Goal: Information Seeking & Learning: Learn about a topic

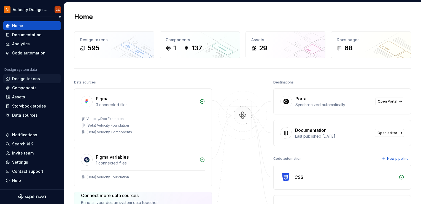
click at [26, 79] on div "Design tokens" at bounding box center [26, 79] width 28 height 6
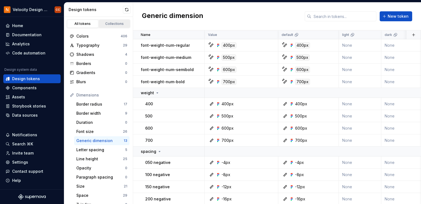
click at [109, 24] on div "Collections" at bounding box center [115, 24] width 28 height 4
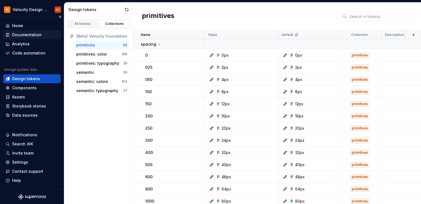
click at [28, 35] on div "Documentation" at bounding box center [27, 35] width 30 height 6
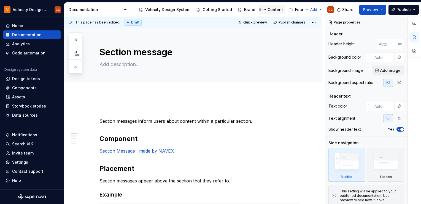
click at [270, 9] on div "Content" at bounding box center [275, 10] width 15 height 6
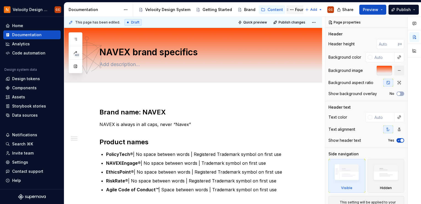
click at [299, 9] on div "Foundation" at bounding box center [306, 10] width 22 height 6
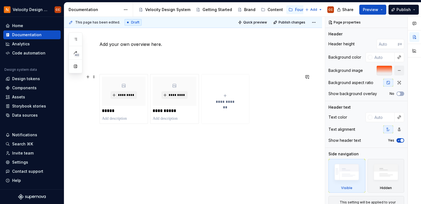
scroll to position [77, 0]
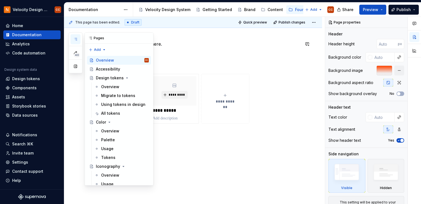
click at [76, 39] on icon "button" at bounding box center [75, 39] width 4 height 4
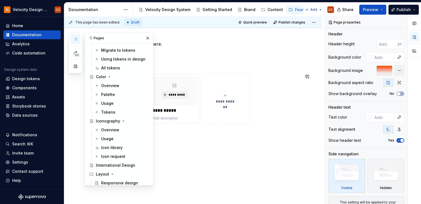
scroll to position [55, 0]
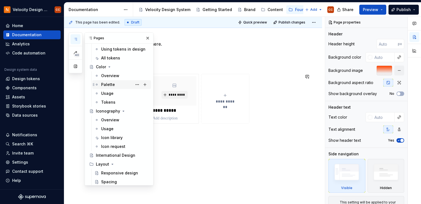
click at [109, 84] on div "Palette" at bounding box center [108, 85] width 14 height 6
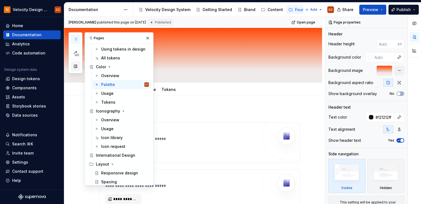
click at [74, 67] on button "button" at bounding box center [76, 66] width 10 height 10
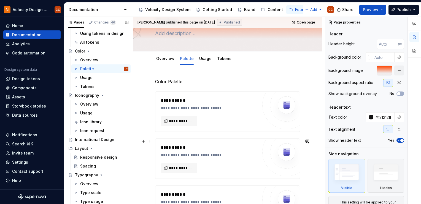
scroll to position [28, 0]
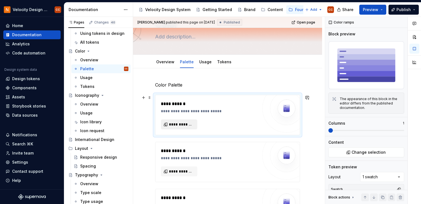
click at [181, 125] on span "**********" at bounding box center [181, 124] width 25 height 6
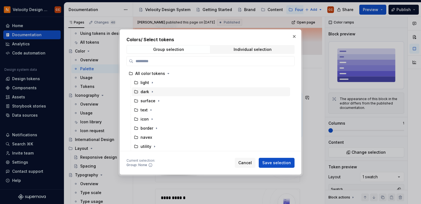
scroll to position [0, 0]
click at [151, 83] on icon "button" at bounding box center [152, 83] width 4 height 4
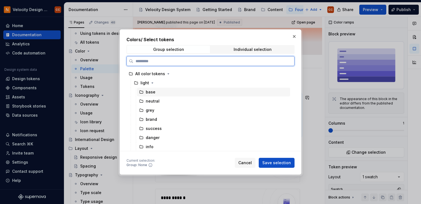
click at [167, 93] on div "base" at bounding box center [213, 91] width 153 height 9
click at [237, 103] on div "neutral" at bounding box center [213, 101] width 153 height 9
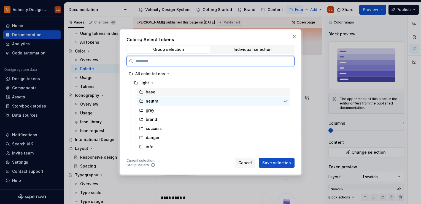
click at [244, 87] on div "base" at bounding box center [213, 91] width 153 height 9
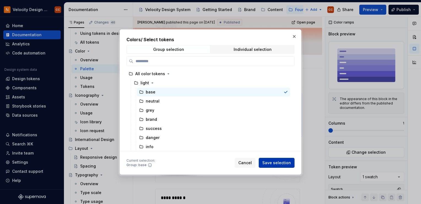
click at [275, 163] on span "Save selection" at bounding box center [277, 163] width 29 height 6
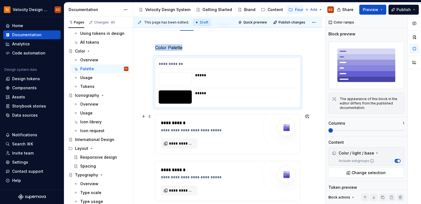
scroll to position [55, 0]
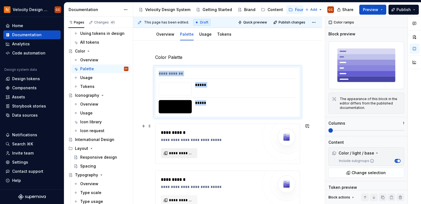
click at [190, 153] on span "**********" at bounding box center [181, 153] width 25 height 6
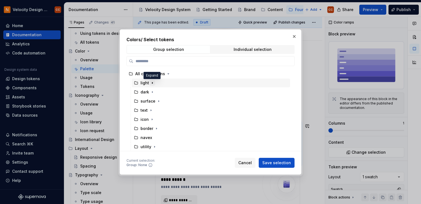
click at [150, 80] on button "button" at bounding box center [153, 83] width 6 height 6
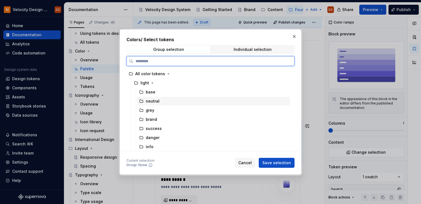
click at [150, 102] on div "neutral" at bounding box center [153, 101] width 14 height 6
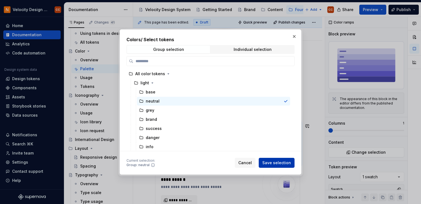
click at [290, 164] on span "Save selection" at bounding box center [277, 163] width 29 height 6
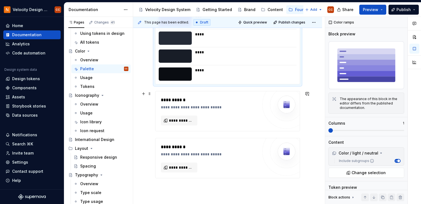
scroll to position [327, 0]
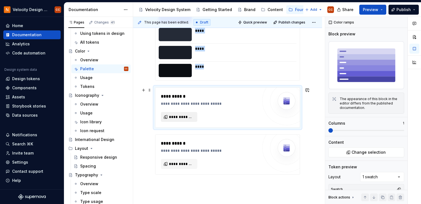
click at [192, 117] on span "**********" at bounding box center [181, 117] width 25 height 6
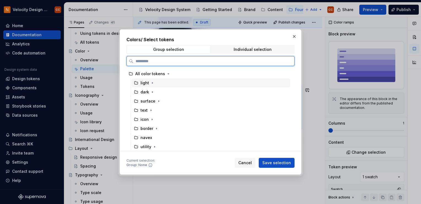
click at [164, 79] on div "light" at bounding box center [211, 82] width 159 height 9
click at [164, 84] on div "light" at bounding box center [211, 82] width 159 height 9
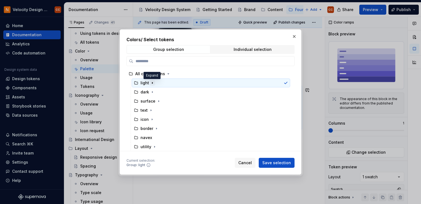
click at [151, 83] on icon "button" at bounding box center [152, 83] width 4 height 4
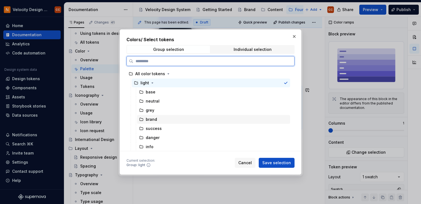
click at [154, 119] on div "brand" at bounding box center [151, 119] width 11 height 6
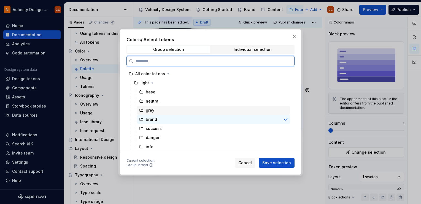
click at [245, 110] on div "grey" at bounding box center [213, 110] width 153 height 9
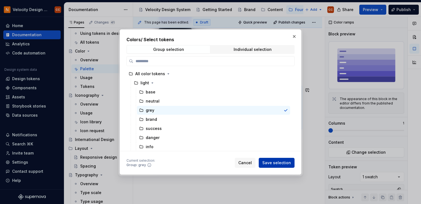
click at [274, 163] on span "Save selection" at bounding box center [277, 163] width 29 height 6
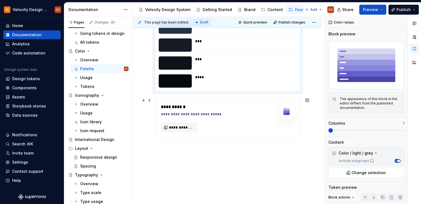
scroll to position [535, 0]
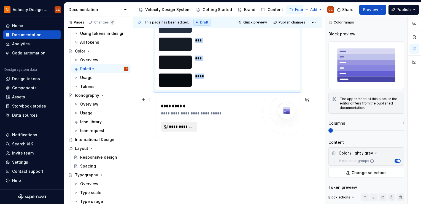
click at [189, 128] on span "**********" at bounding box center [181, 127] width 25 height 6
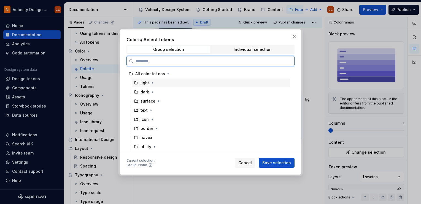
click at [159, 82] on div "light" at bounding box center [211, 82] width 159 height 9
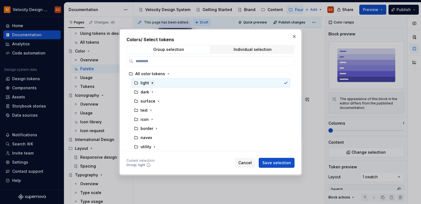
click at [151, 82] on icon "button" at bounding box center [152, 83] width 4 height 4
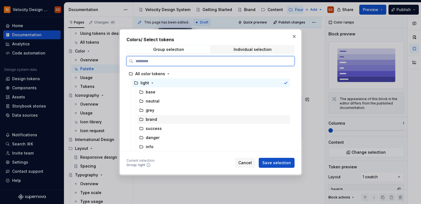
click at [149, 121] on div "brand" at bounding box center [151, 119] width 11 height 6
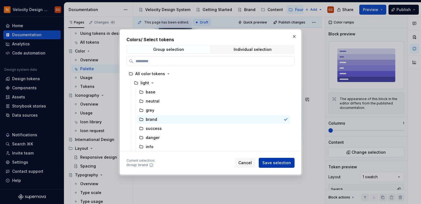
click at [280, 163] on span "Save selection" at bounding box center [277, 163] width 29 height 6
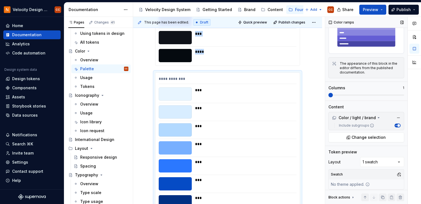
scroll to position [36, 0]
click at [397, 159] on div "Comments Open comments No comments yet Select ‘Comment’ from the block context …" at bounding box center [373, 110] width 96 height 187
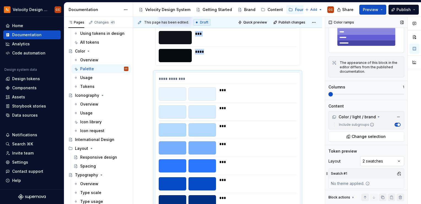
click at [399, 157] on div "Comments Open comments No comments yet Select ‘Comment’ from the block context …" at bounding box center [373, 110] width 96 height 187
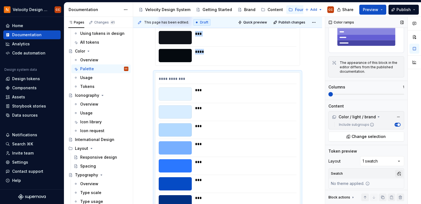
click at [397, 170] on button "button" at bounding box center [400, 173] width 8 height 8
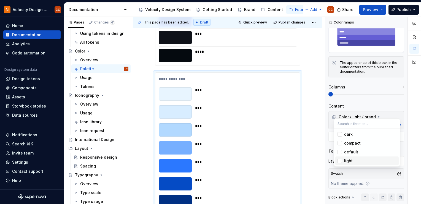
click at [339, 161] on div "Suggestions" at bounding box center [340, 160] width 4 height 4
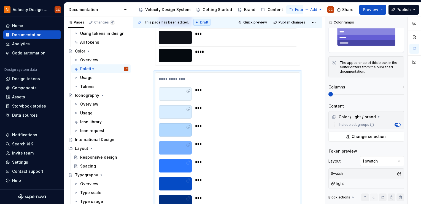
click at [368, 172] on div "Comments Open comments No comments yet Select ‘Comment’ from the block context …" at bounding box center [373, 110] width 96 height 187
click at [378, 156] on div "Comments Open comments No comments yet Select ‘Comment’ from the block context …" at bounding box center [373, 110] width 96 height 187
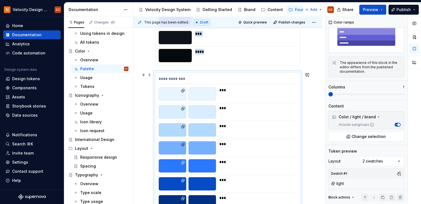
click at [205, 92] on div at bounding box center [203, 93] width 28 height 13
click at [398, 172] on button "button" at bounding box center [400, 173] width 8 height 8
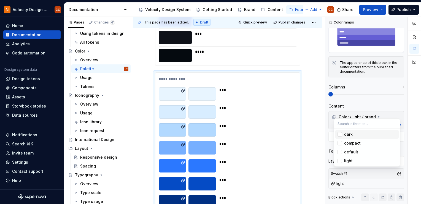
click at [341, 133] on div "Suggestions" at bounding box center [340, 134] width 4 height 4
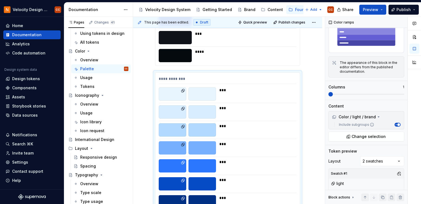
click at [368, 170] on div "Comments Open comments No comments yet Select ‘Comment’ from the block context …" at bounding box center [373, 110] width 96 height 187
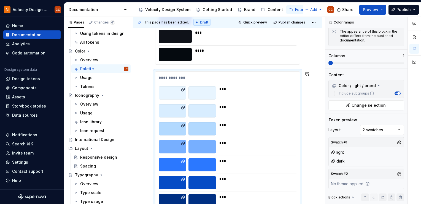
scroll to position [467, 0]
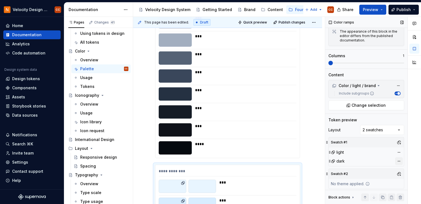
click at [396, 159] on button "button" at bounding box center [400, 161] width 8 height 8
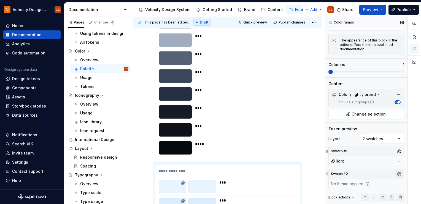
click at [397, 172] on button "button" at bounding box center [400, 174] width 8 height 8
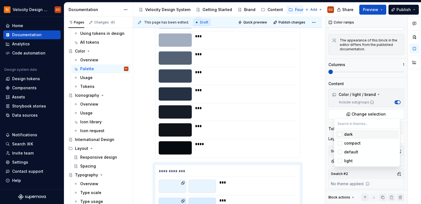
click at [341, 133] on div "Suggestions" at bounding box center [340, 134] width 4 height 4
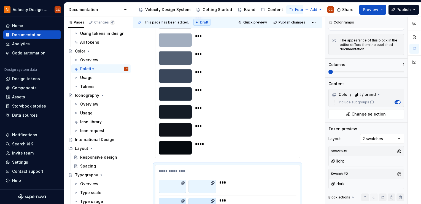
click at [306, 121] on html "Velocity Design System by NAVEX CC Home Documentation Analytics Code automation…" at bounding box center [210, 102] width 421 height 204
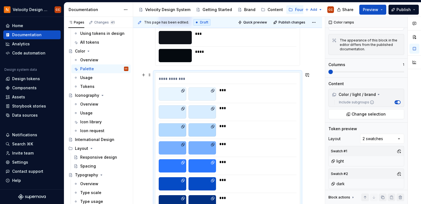
scroll to position [550, 0]
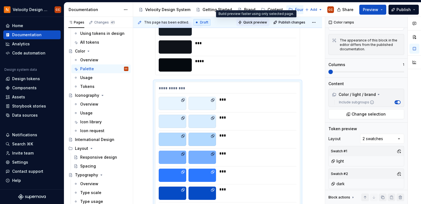
click at [259, 23] on span "Quick preview" at bounding box center [256, 22] width 24 height 4
click at [257, 23] on span "Quick preview" at bounding box center [256, 22] width 24 height 4
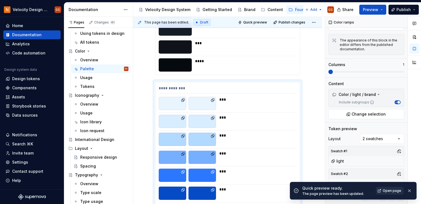
click at [391, 188] on span "Open page" at bounding box center [392, 190] width 18 height 4
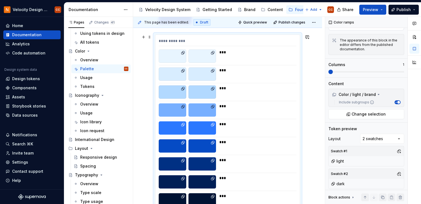
scroll to position [605, 0]
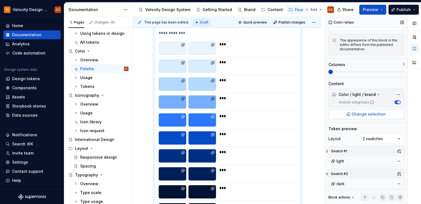
click at [369, 112] on span "Change selection" at bounding box center [369, 114] width 34 height 6
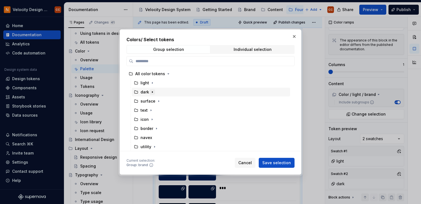
click at [152, 92] on icon "button" at bounding box center [152, 91] width 1 height 1
click at [152, 92] on icon "button" at bounding box center [152, 92] width 1 height 1
click at [153, 83] on icon "button" at bounding box center [152, 83] width 4 height 4
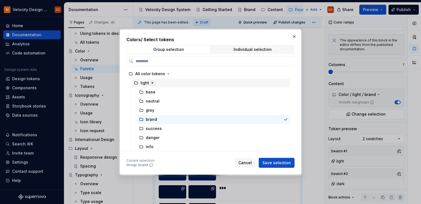
click at [153, 83] on icon "button" at bounding box center [152, 83] width 4 height 4
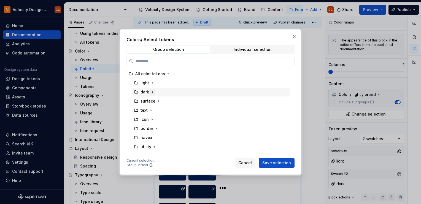
click at [152, 92] on icon "button" at bounding box center [152, 91] width 1 height 1
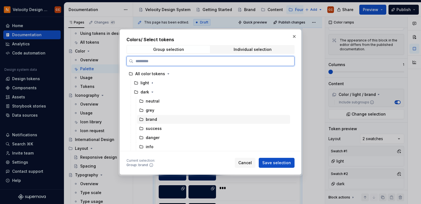
click at [151, 119] on div "brand" at bounding box center [151, 119] width 11 height 6
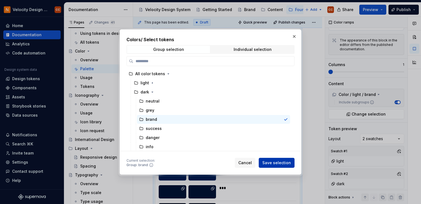
click at [269, 161] on span "Save selection" at bounding box center [277, 163] width 29 height 6
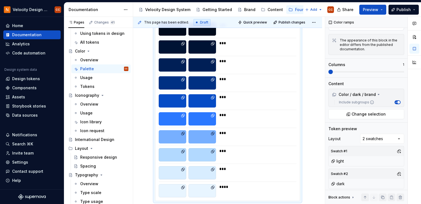
scroll to position [632, 0]
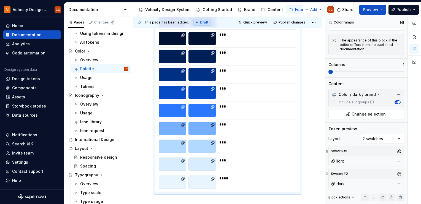
click at [398, 101] on span "button" at bounding box center [399, 102] width 3 height 3
click at [396, 101] on span "button" at bounding box center [397, 102] width 3 height 3
click at [396, 136] on div "Comments Open comments No comments yet Select ‘Comment’ from the block context …" at bounding box center [373, 110] width 96 height 187
click at [396, 135] on div "Comments Open comments No comments yet Select ‘Comment’ from the block context …" at bounding box center [373, 110] width 96 height 187
click at [396, 181] on button "button" at bounding box center [400, 184] width 8 height 8
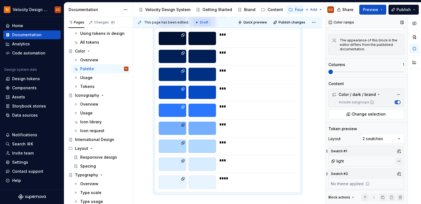
click at [397, 158] on button "button" at bounding box center [400, 161] width 8 height 8
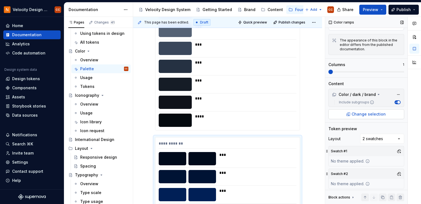
click at [381, 112] on span "Change selection" at bounding box center [369, 114] width 34 height 6
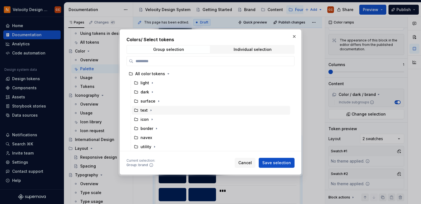
scroll to position [0, 0]
click at [168, 73] on icon "button" at bounding box center [168, 73] width 4 height 4
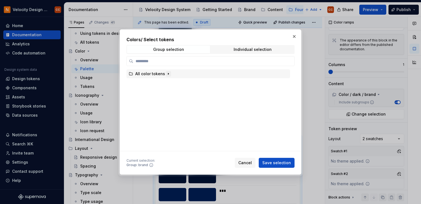
click at [168, 73] on icon "button" at bounding box center [168, 73] width 4 height 4
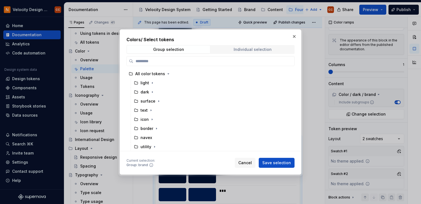
click at [253, 47] on div "Individual selection" at bounding box center [253, 49] width 38 height 4
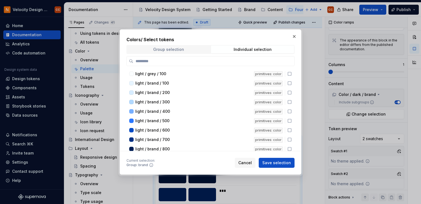
click at [172, 49] on div "Group selection" at bounding box center [168, 49] width 31 height 4
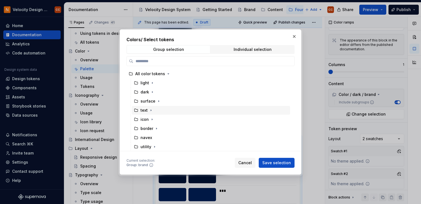
scroll to position [0, 0]
click at [157, 101] on icon "button" at bounding box center [159, 100] width 4 height 4
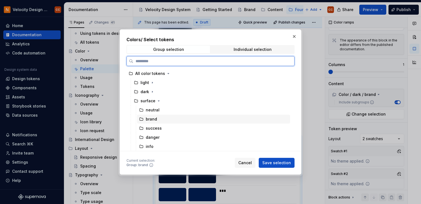
click at [153, 119] on div "brand" at bounding box center [151, 119] width 11 height 6
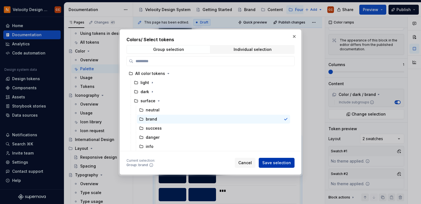
click at [289, 164] on span "Save selection" at bounding box center [277, 163] width 29 height 6
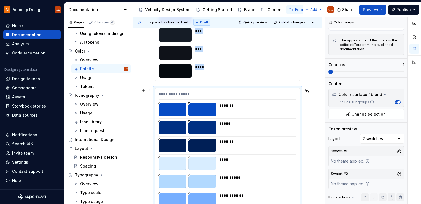
scroll to position [547, 0]
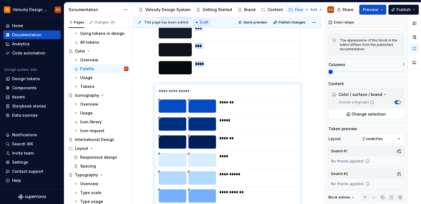
click at [397, 149] on button "button" at bounding box center [400, 151] width 8 height 8
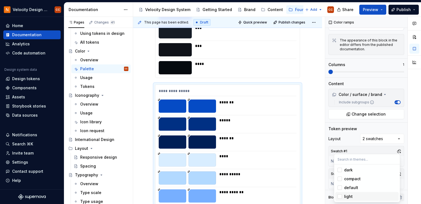
click at [340, 195] on div "Suggestions" at bounding box center [340, 196] width 4 height 4
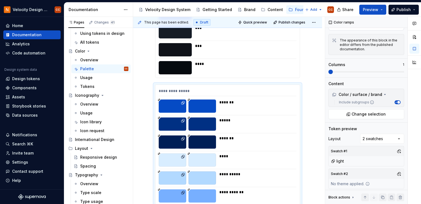
click at [405, 142] on div "Comments Open comments No comments yet Select ‘Comment’ from the block context …" at bounding box center [373, 110] width 96 height 187
click at [397, 170] on button "button" at bounding box center [400, 174] width 8 height 8
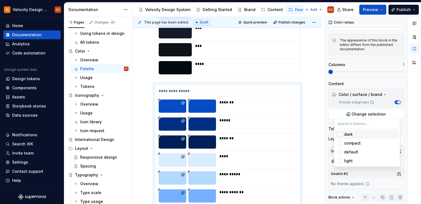
click at [341, 134] on div "Suggestions" at bounding box center [340, 134] width 4 height 4
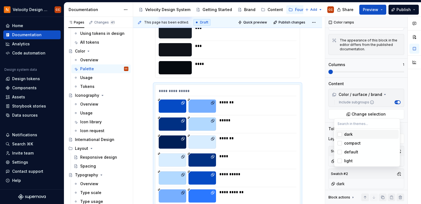
click at [317, 112] on html "Velocity Design System by NAVEX CC Home Documentation Analytics Code automation…" at bounding box center [210, 102] width 421 height 204
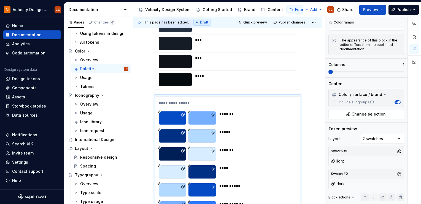
scroll to position [552, 0]
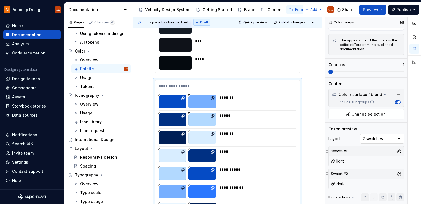
click at [396, 135] on div "Comments Open comments No comments yet Select ‘Comment’ from the block context …" at bounding box center [373, 110] width 96 height 187
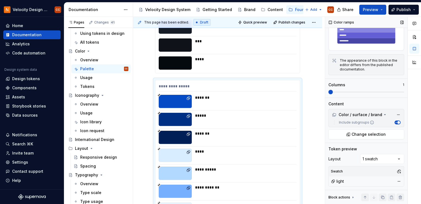
scroll to position [36, 0]
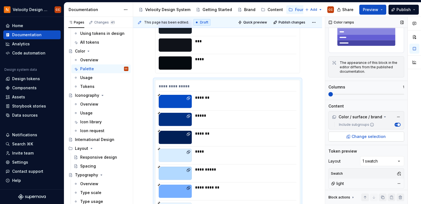
click at [376, 135] on span "Change selection" at bounding box center [369, 136] width 34 height 6
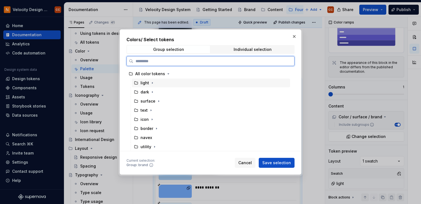
click at [148, 83] on div "light" at bounding box center [145, 83] width 9 height 6
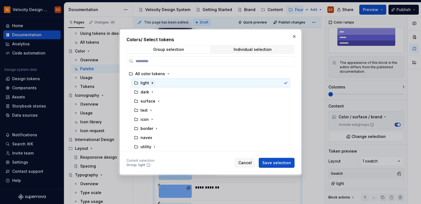
click at [153, 83] on icon "button" at bounding box center [152, 83] width 4 height 4
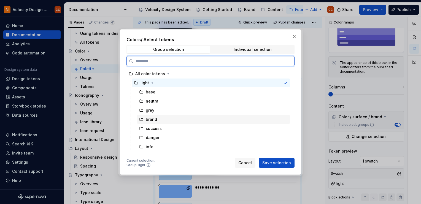
click at [154, 120] on div "brand" at bounding box center [151, 119] width 11 height 6
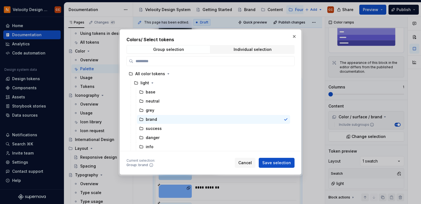
click at [274, 162] on span "Save selection" at bounding box center [277, 163] width 29 height 6
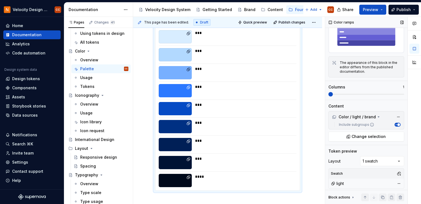
scroll to position [632, 0]
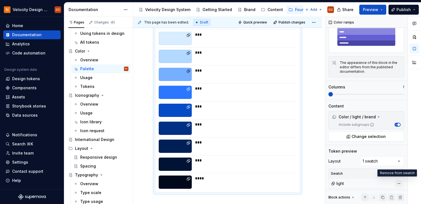
click at [398, 181] on button "button" at bounding box center [400, 183] width 8 height 8
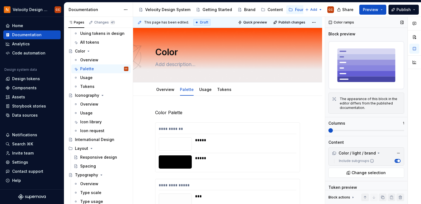
scroll to position [614, 0]
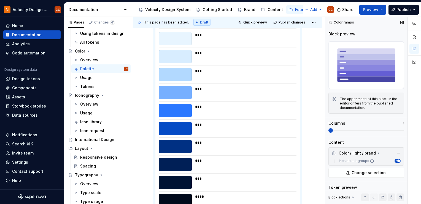
click at [333, 129] on span at bounding box center [331, 130] width 4 height 4
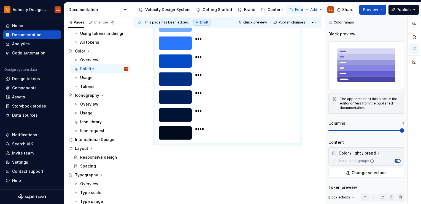
scroll to position [688, 0]
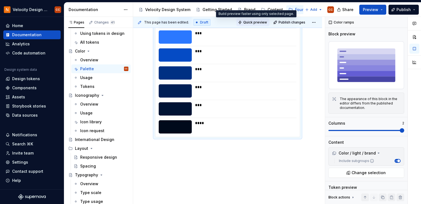
click at [258, 24] on span "Quick preview" at bounding box center [256, 22] width 24 height 4
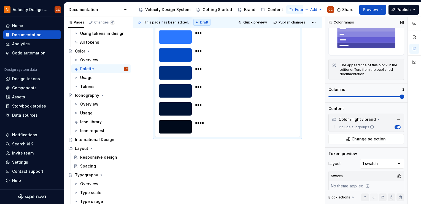
scroll to position [36, 0]
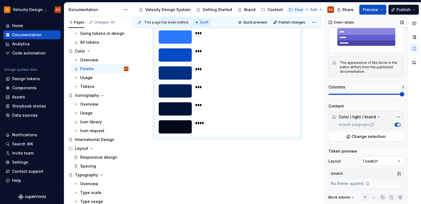
click at [397, 159] on div "Comments Open comments No comments yet Select ‘Comment’ from the block context …" at bounding box center [373, 110] width 96 height 187
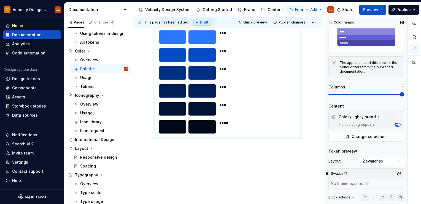
scroll to position [58, 0]
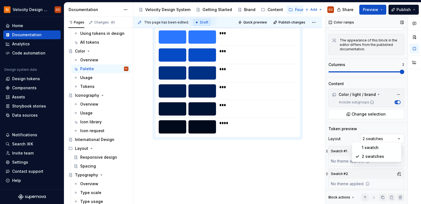
click at [399, 136] on div "Comments Open comments No comments yet Select ‘Comment’ from the block context …" at bounding box center [373, 110] width 96 height 187
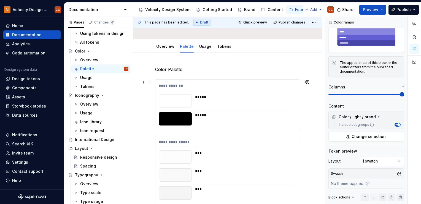
scroll to position [55, 0]
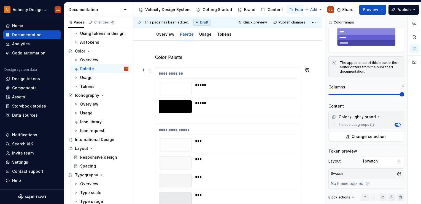
click at [179, 68] on div "**********" at bounding box center [228, 91] width 145 height 49
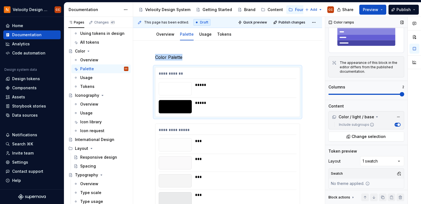
click at [400, 94] on span at bounding box center [402, 94] width 4 height 4
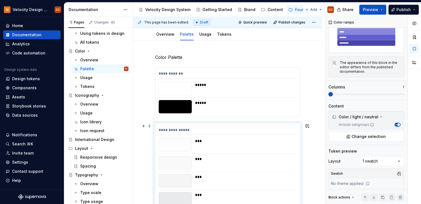
click at [256, 130] on div "**********" at bounding box center [228, 131] width 138 height 8
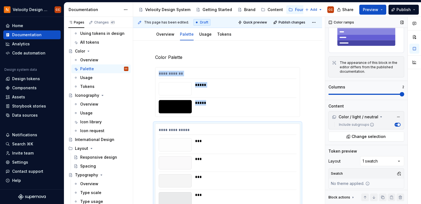
scroll to position [161, 0]
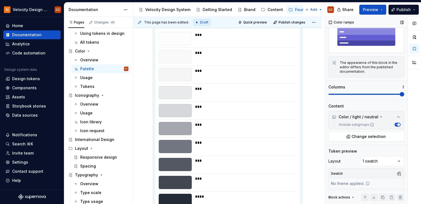
click at [400, 94] on span at bounding box center [402, 94] width 4 height 4
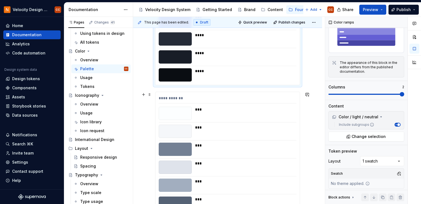
scroll to position [327, 0]
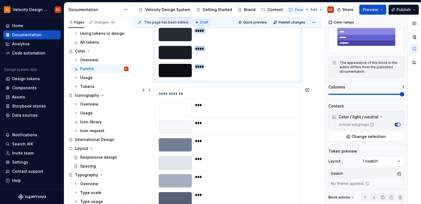
click at [247, 104] on div "***" at bounding box center [244, 105] width 98 height 6
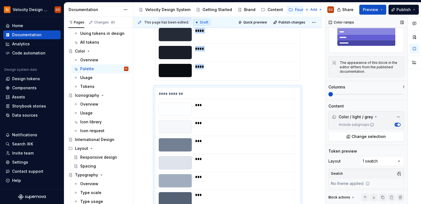
scroll to position [397, 0]
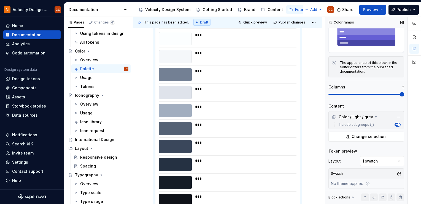
click at [405, 95] on span at bounding box center [402, 94] width 4 height 4
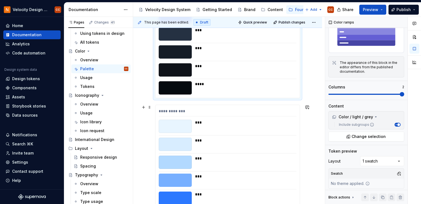
scroll to position [535, 0]
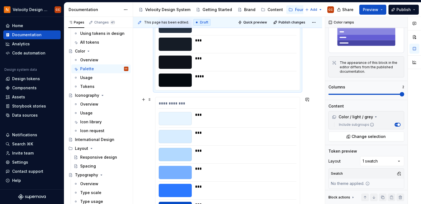
click at [249, 102] on div "**********" at bounding box center [228, 104] width 138 height 8
click at [260, 22] on span "Quick preview" at bounding box center [256, 22] width 24 height 4
click at [89, 103] on div "Overview" at bounding box center [89, 104] width 18 height 6
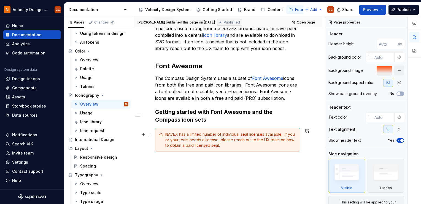
scroll to position [165, 0]
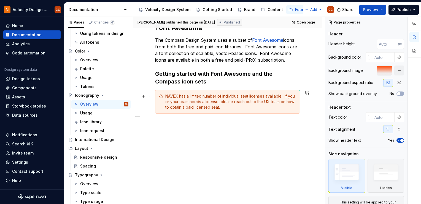
type textarea "*"
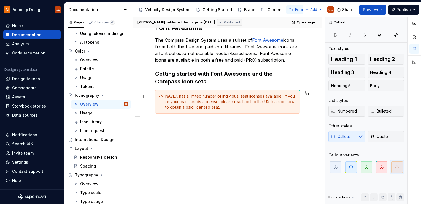
click at [212, 96] on div "NAVEX has a limited number of individual seat licenses available. If you or you…" at bounding box center [230, 101] width 131 height 17
click at [150, 97] on span at bounding box center [150, 96] width 4 height 8
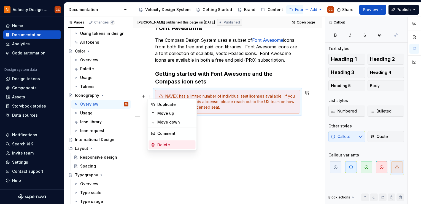
click at [160, 145] on div "Delete" at bounding box center [175, 145] width 36 height 6
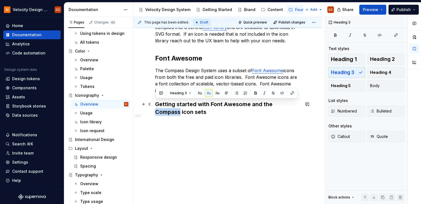
drag, startPoint x: 273, startPoint y: 103, endPoint x: 298, endPoint y: 105, distance: 25.1
click at [298, 105] on h3 "Getting started with Font Awesome and the Compass icon sets" at bounding box center [227, 107] width 145 height 15
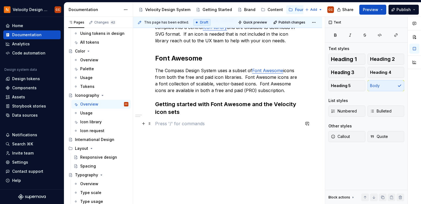
click at [231, 120] on p at bounding box center [227, 123] width 145 height 7
click at [270, 90] on p "The Compass Design System uses a subset of Font Awesome icons from both the fre…" at bounding box center [227, 80] width 145 height 26
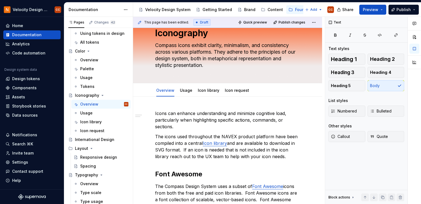
scroll to position [0, 0]
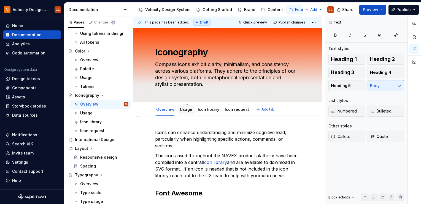
click at [190, 110] on link "Usage" at bounding box center [186, 109] width 12 height 5
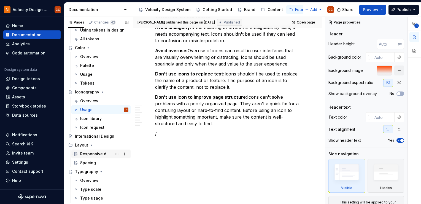
scroll to position [64, 0]
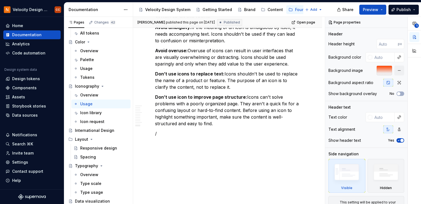
type textarea "*"
